Goal: Find contact information: Find contact information

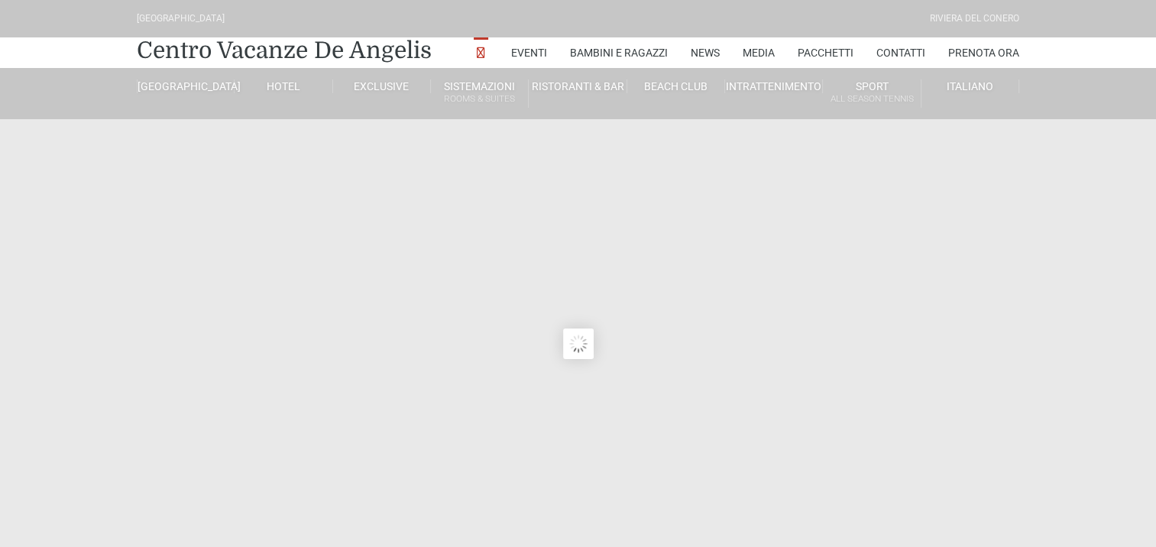
type input "[DATE]"
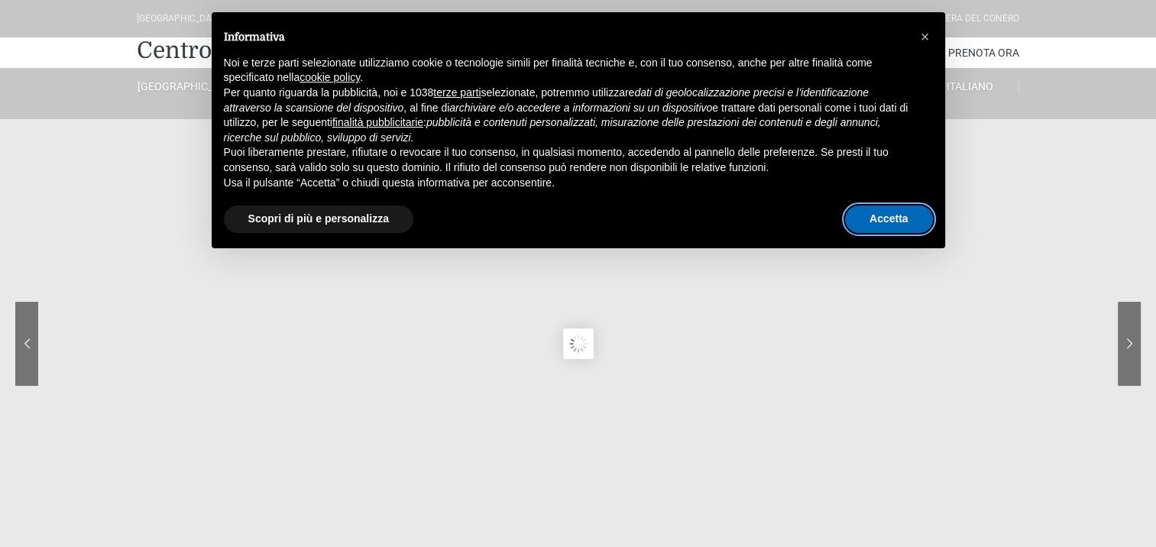
click at [871, 228] on button "Accetta" at bounding box center [889, 220] width 88 height 28
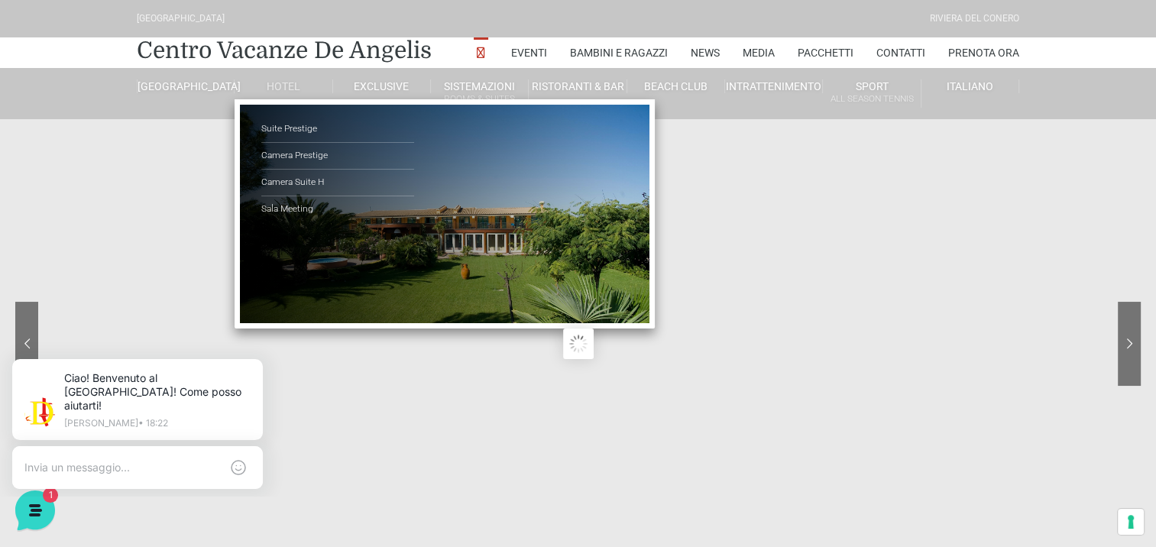
click at [279, 87] on link "Hotel" at bounding box center [284, 86] width 98 height 14
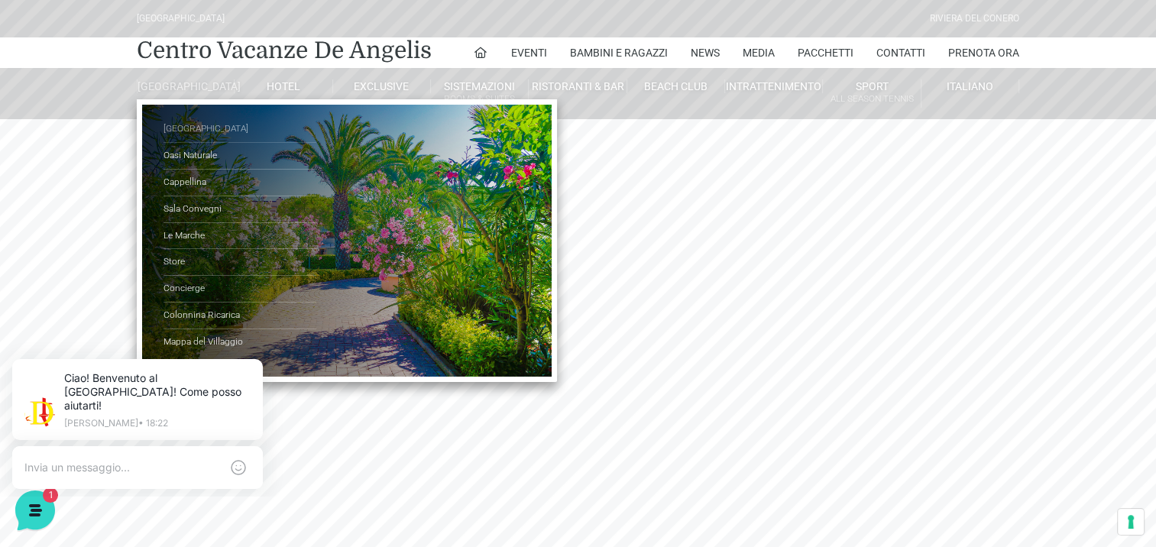
click at [199, 137] on link "[GEOGRAPHIC_DATA]" at bounding box center [240, 129] width 153 height 27
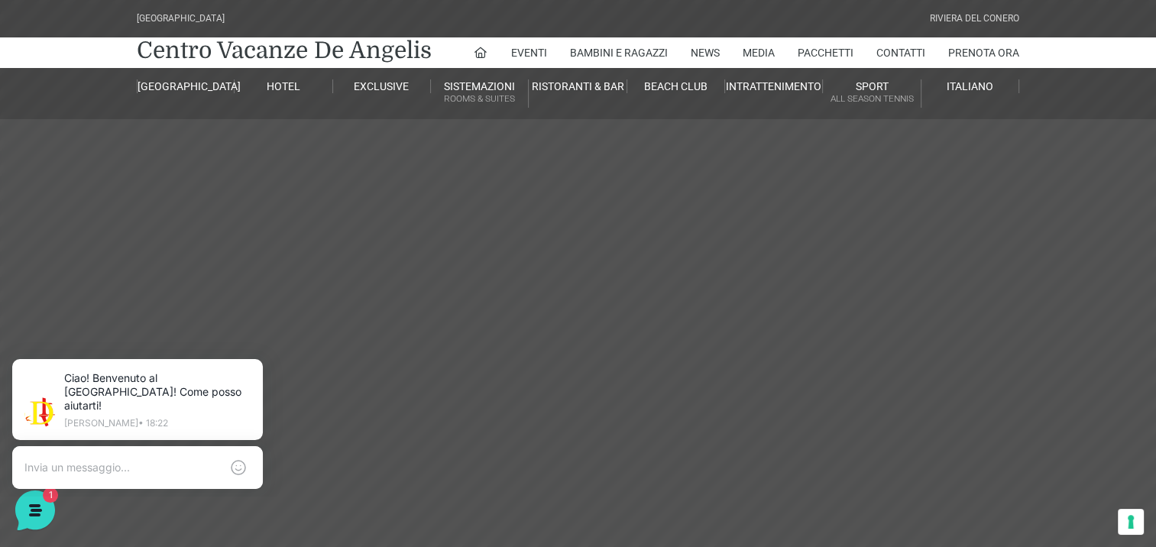
drag, startPoint x: 0, startPoint y: 0, endPoint x: 34, endPoint y: 89, distance: 94.8
click at [34, 89] on div "Villaggio Hotel Resort Riviera Del Conero Centro Vacanze De Angelis Eventi Miss…" at bounding box center [578, 59] width 1156 height 119
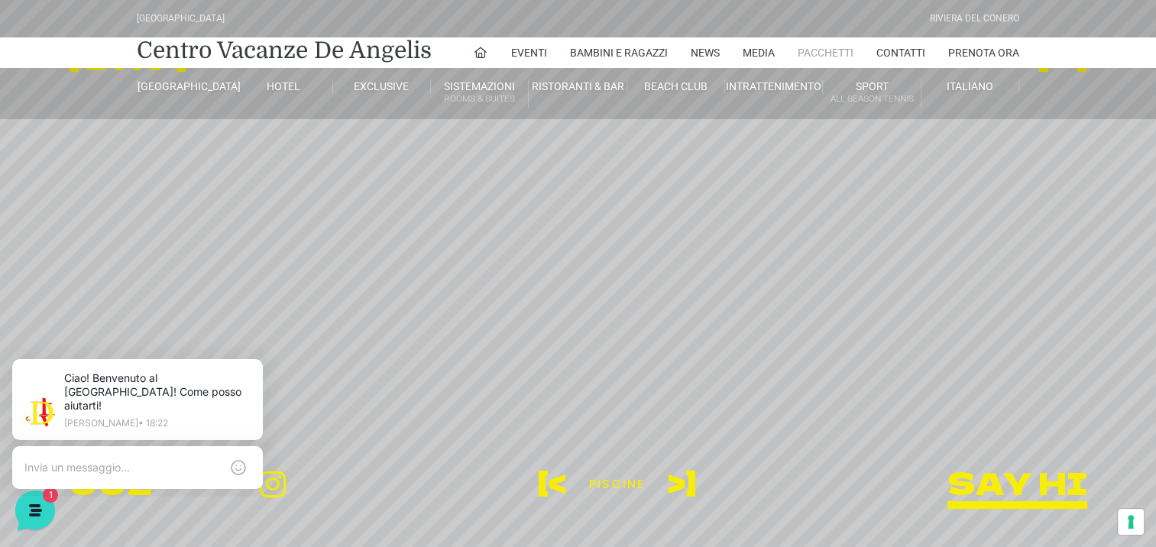
click at [844, 52] on link "Pacchetti" at bounding box center [826, 52] width 56 height 31
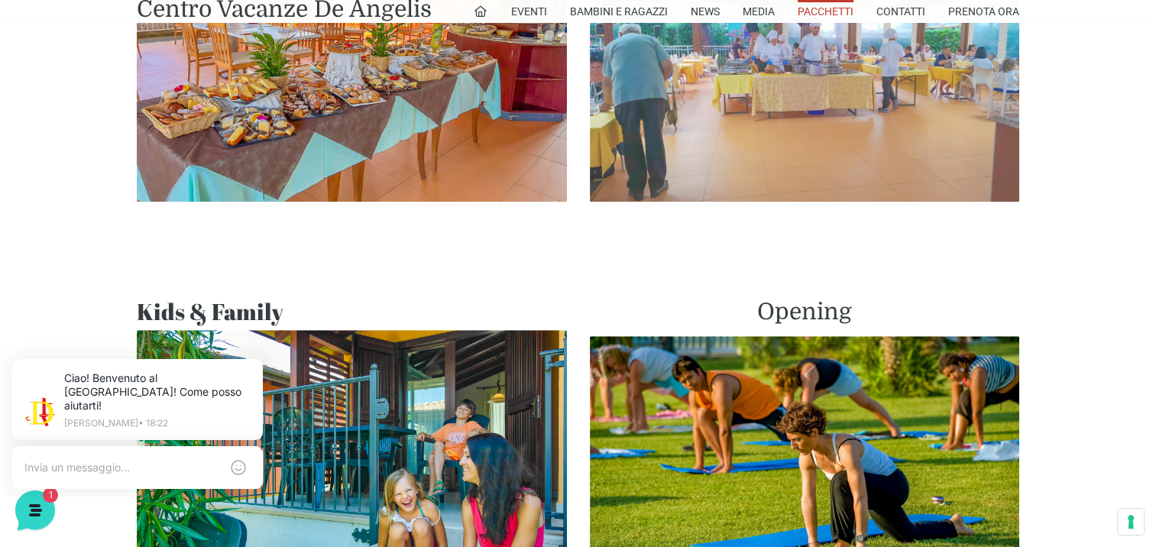
scroll to position [917, 0]
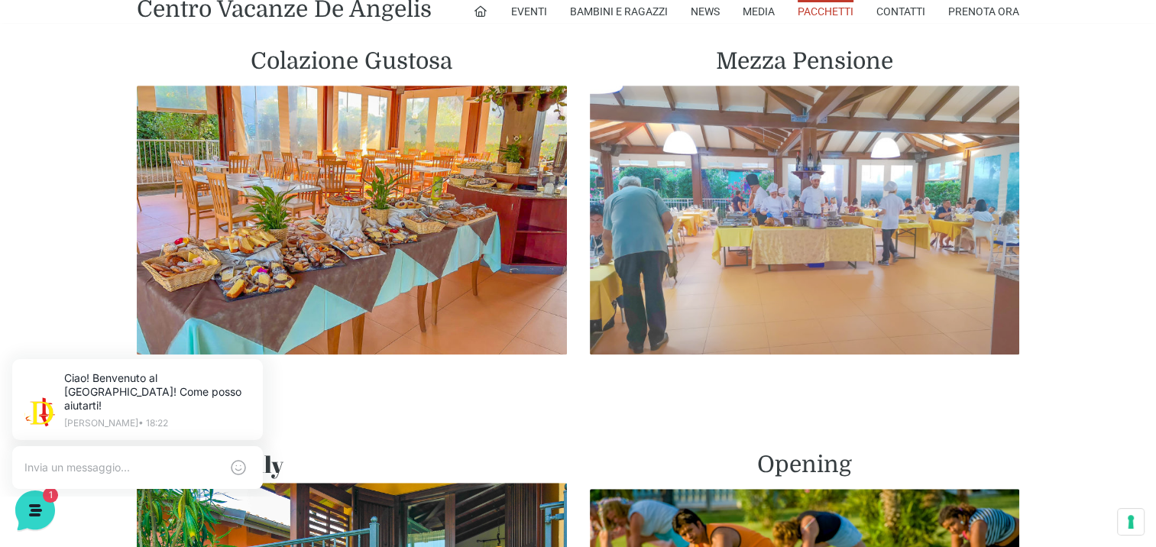
click at [795, 180] on img at bounding box center [805, 220] width 430 height 269
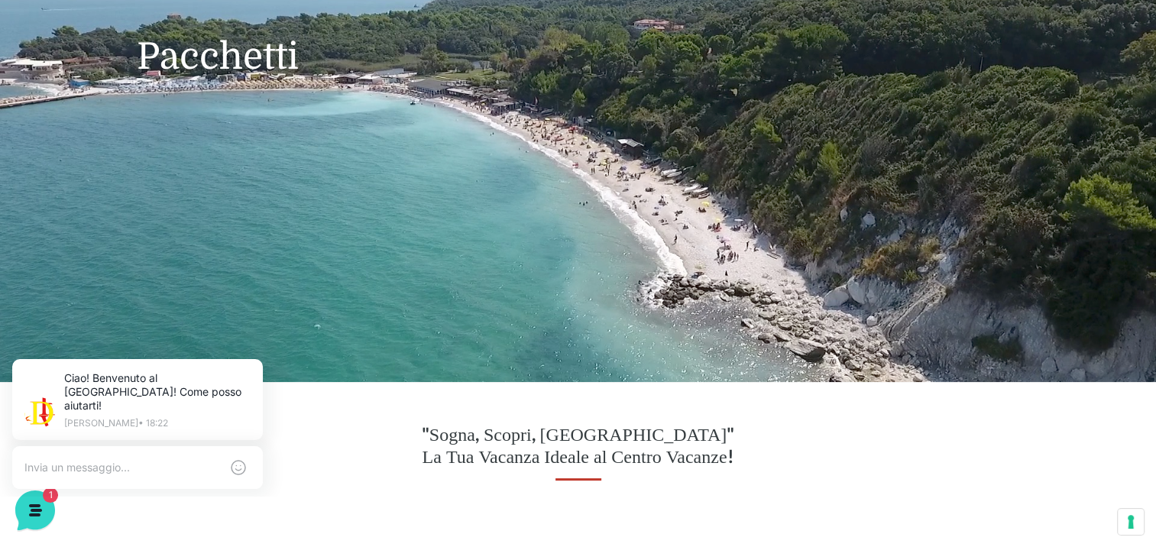
scroll to position [0, 0]
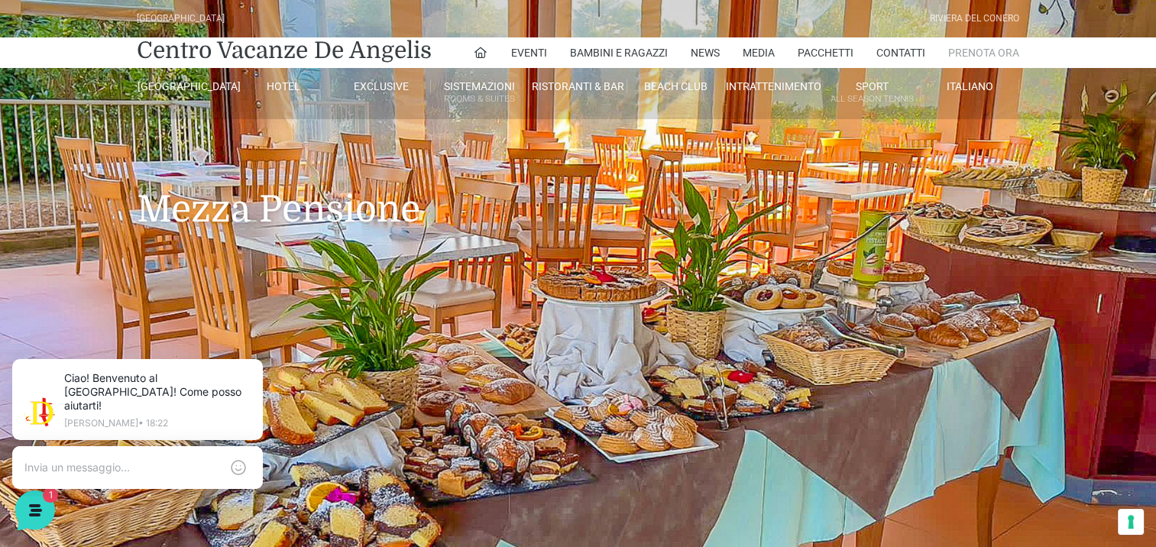
click at [978, 46] on link "Prenota Ora" at bounding box center [983, 52] width 71 height 31
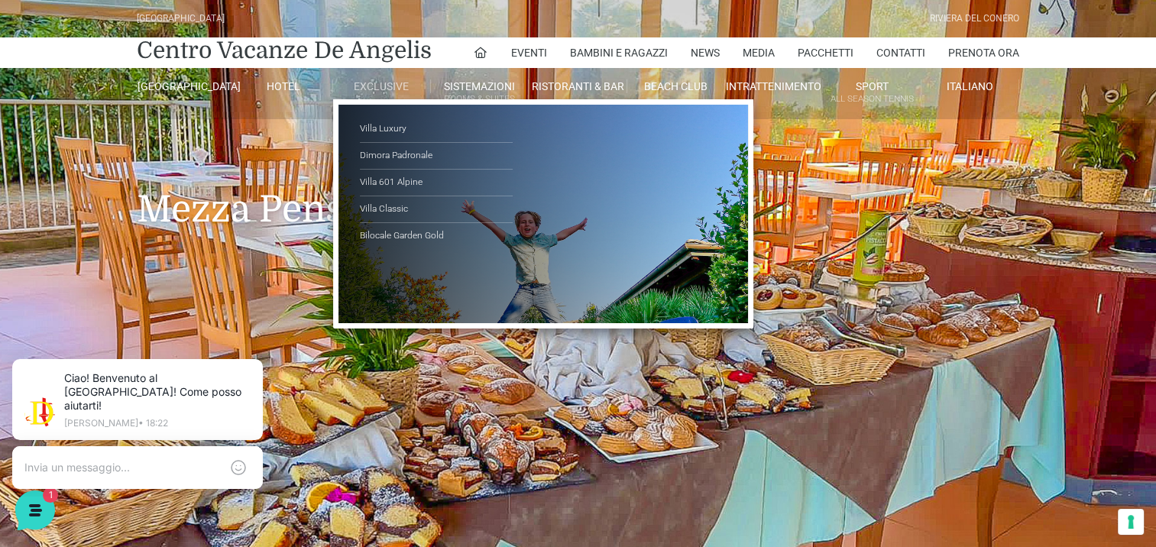
click at [394, 85] on link "Exclusive" at bounding box center [382, 86] width 98 height 14
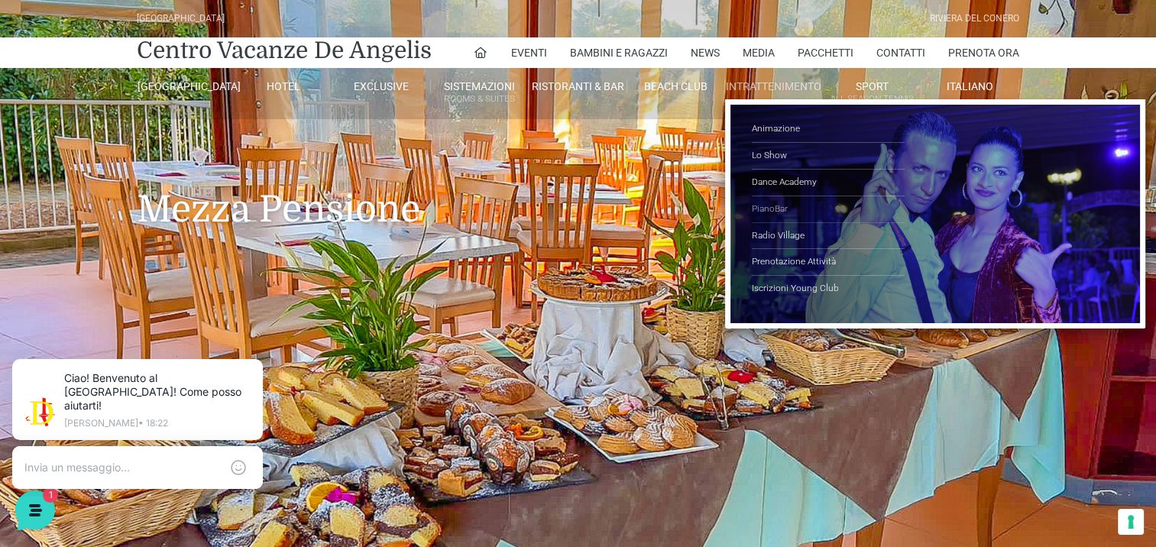
click at [772, 209] on link "PianoBar" at bounding box center [828, 209] width 153 height 27
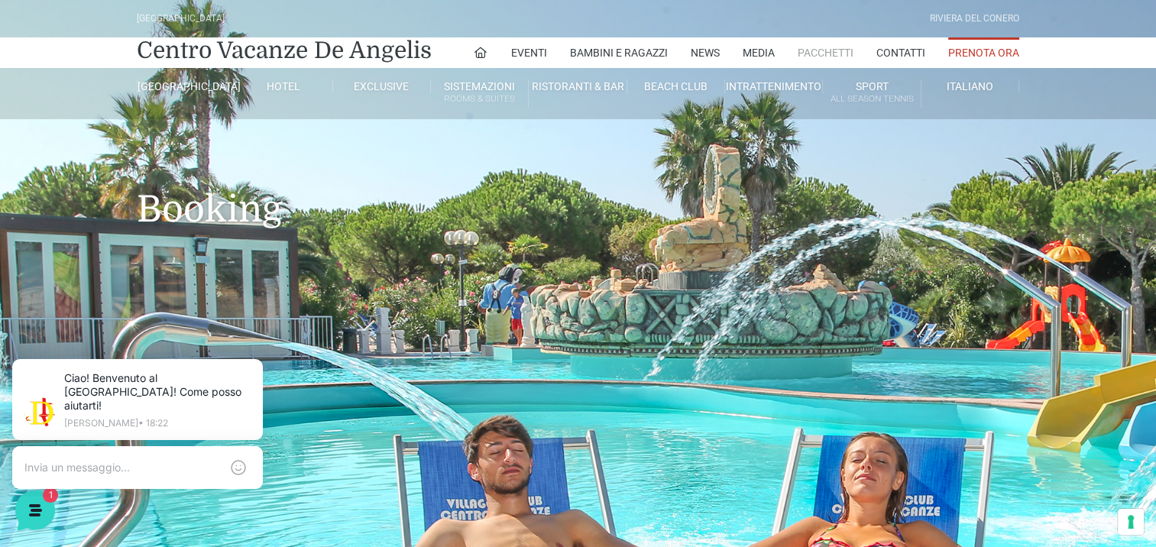
click at [819, 53] on link "Pacchetti" at bounding box center [826, 52] width 56 height 31
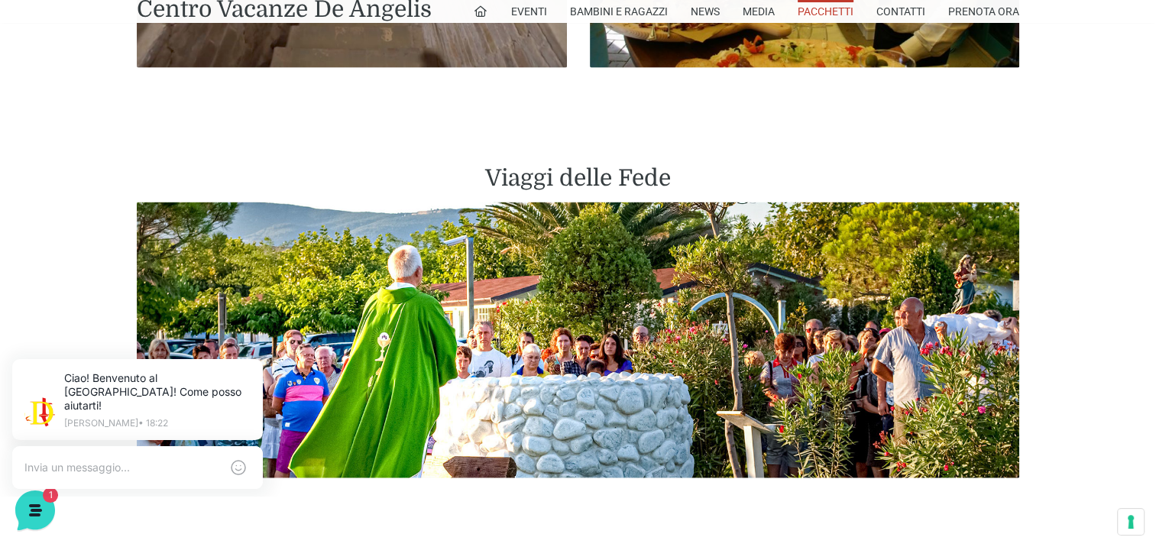
scroll to position [3286, 0]
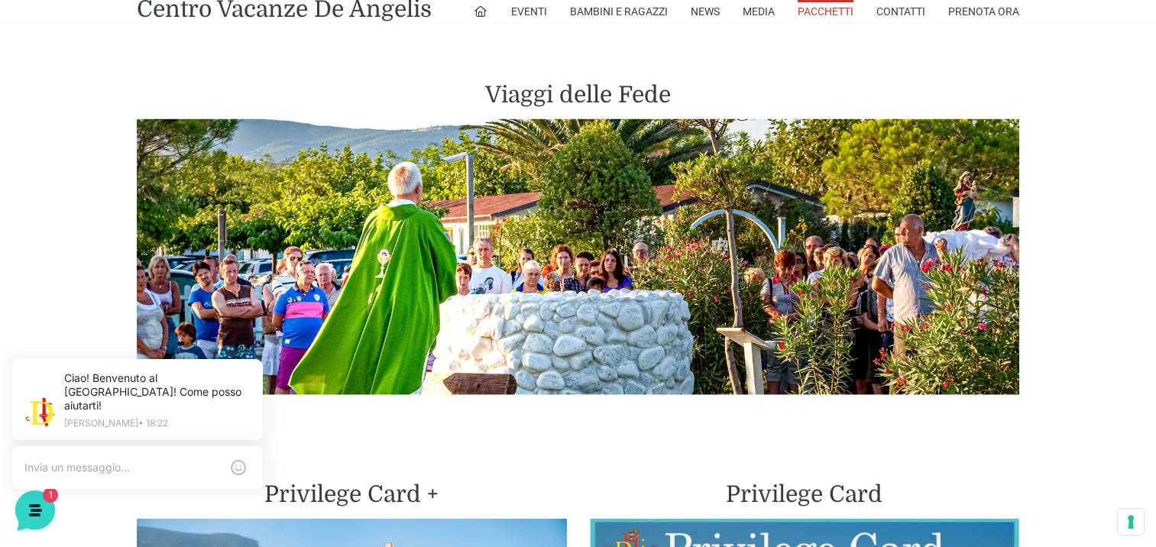
click at [714, 209] on img at bounding box center [578, 257] width 883 height 276
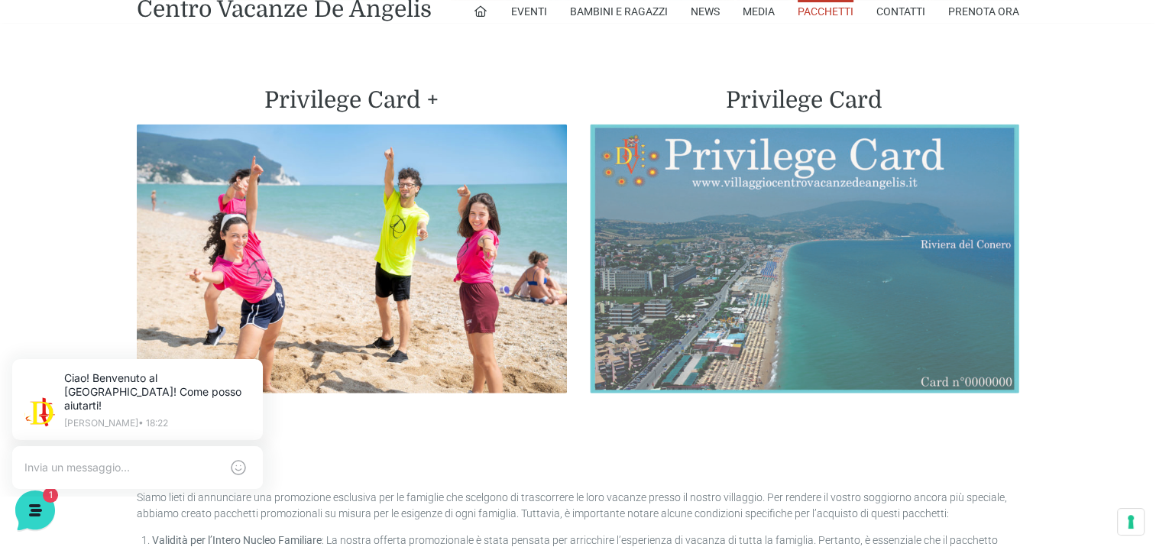
scroll to position [3591, 0]
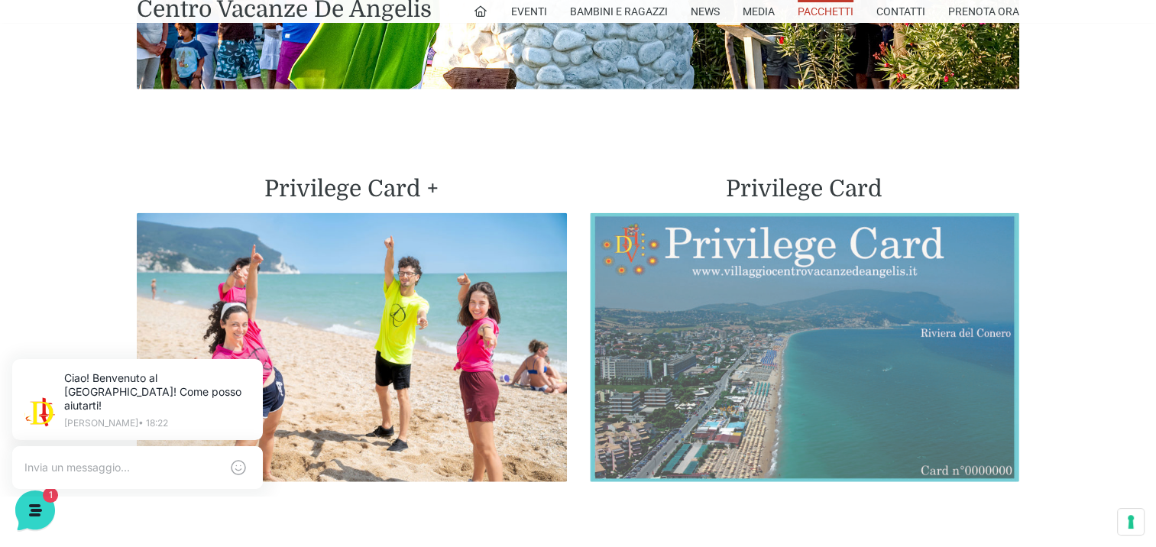
click at [779, 223] on img at bounding box center [805, 347] width 430 height 269
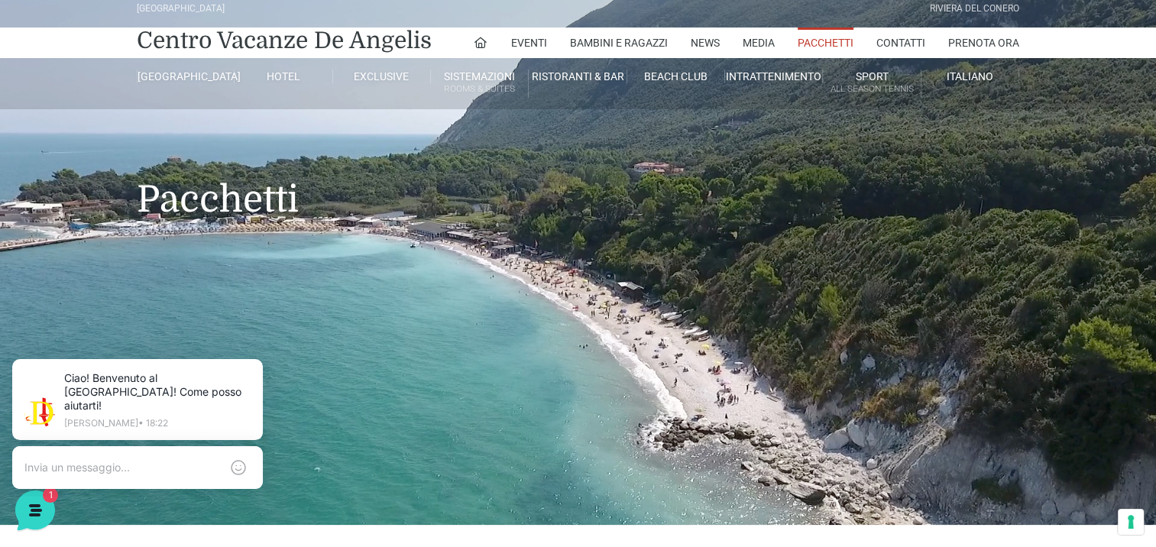
scroll to position [0, 0]
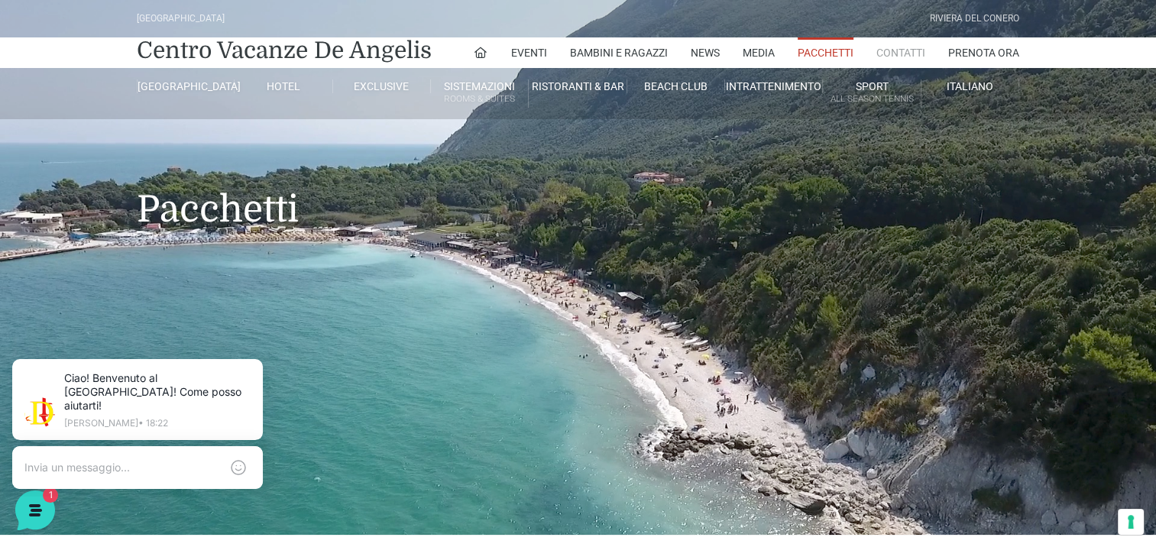
click at [914, 53] on link "Contatti" at bounding box center [900, 52] width 49 height 31
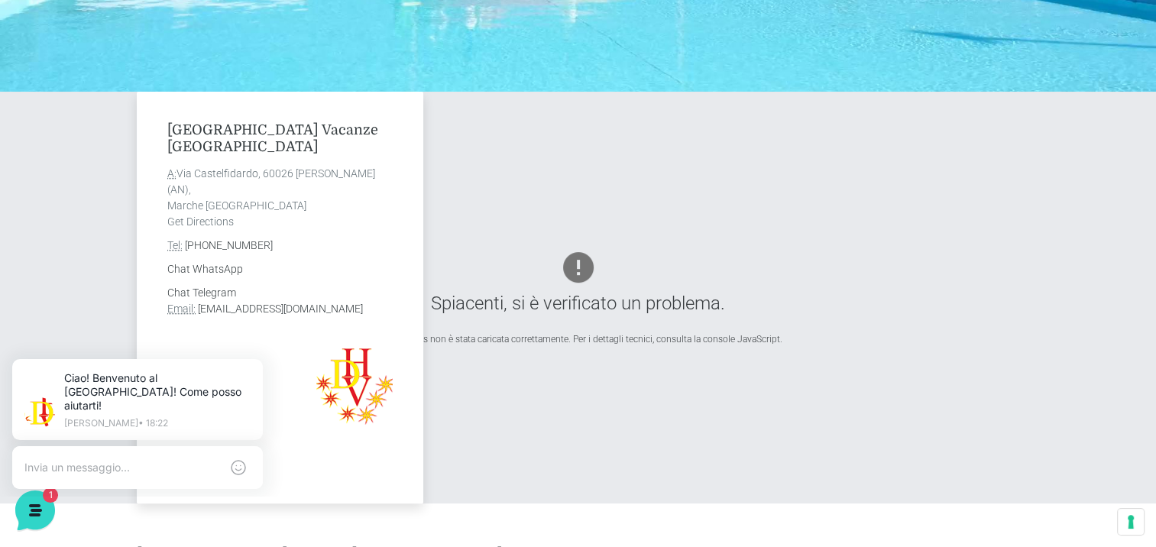
scroll to position [535, 0]
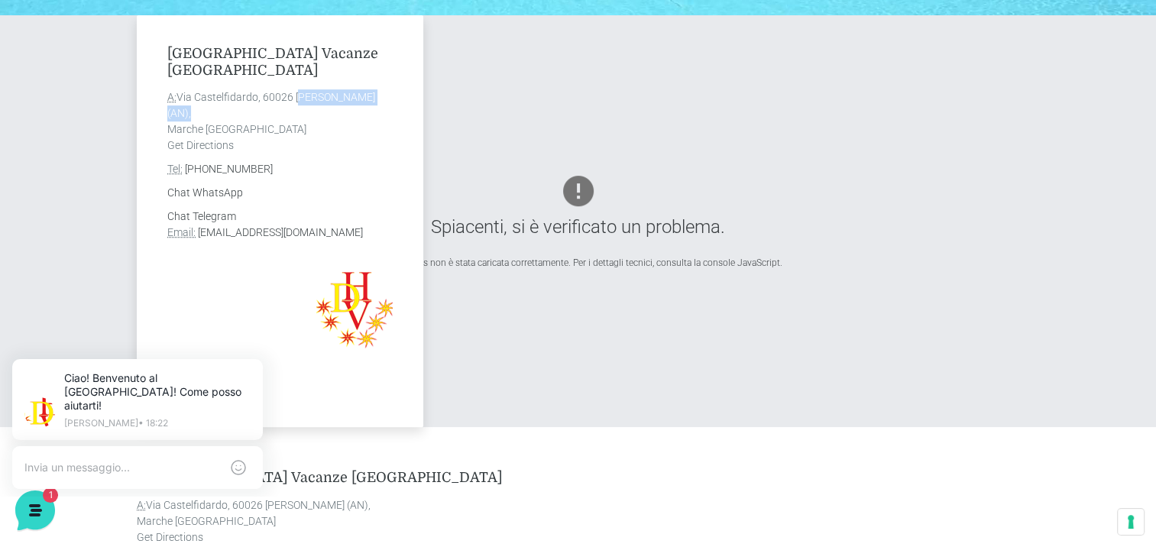
drag, startPoint x: 296, startPoint y: 99, endPoint x: 385, endPoint y: 102, distance: 88.7
click at [385, 102] on address "A: [GEOGRAPHIC_DATA] [PERSON_NAME] (AN), [GEOGRAPHIC_DATA] [GEOGRAPHIC_DATA] Ge…" at bounding box center [279, 121] width 225 height 64
drag, startPoint x: 385, startPoint y: 102, endPoint x: 370, endPoint y: 96, distance: 16.8
copy address "[PERSON_NAME]"
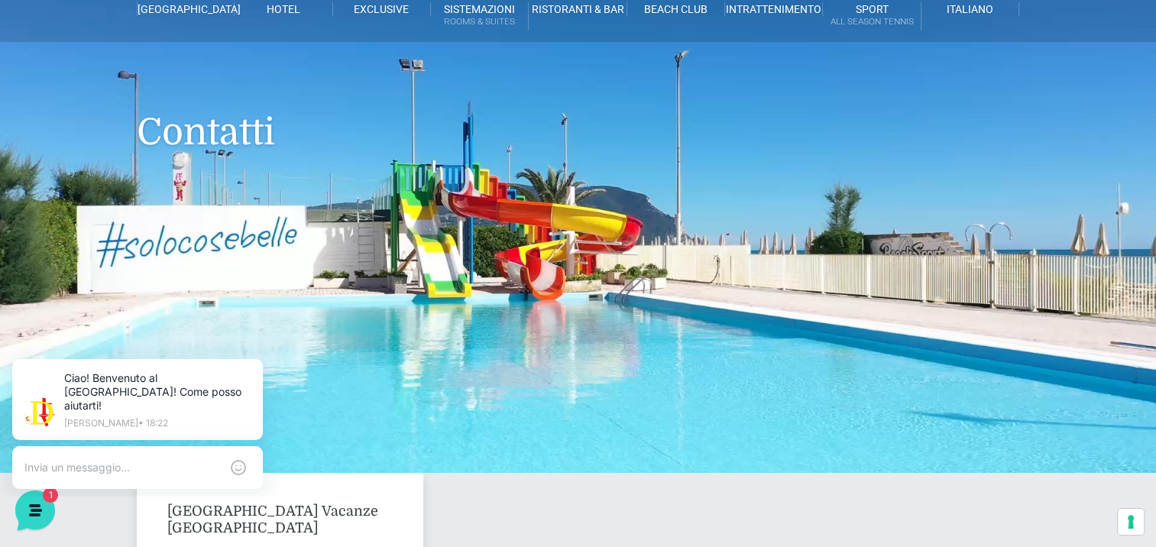
scroll to position [76, 0]
